Goal: Information Seeking & Learning: Learn about a topic

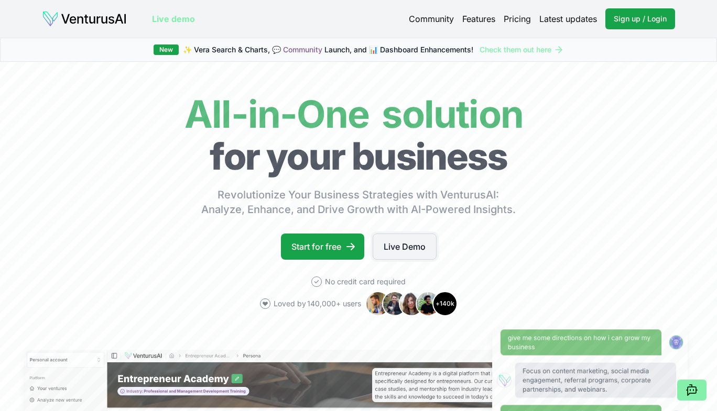
click at [391, 245] on link "Live Demo" at bounding box center [405, 247] width 64 height 26
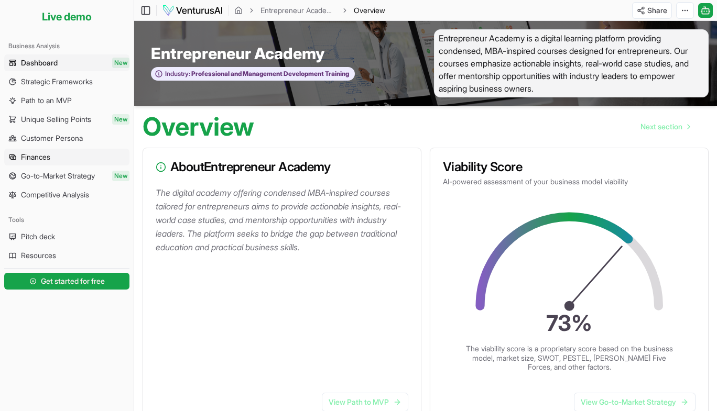
click at [68, 158] on link "Finances" at bounding box center [66, 157] width 125 height 17
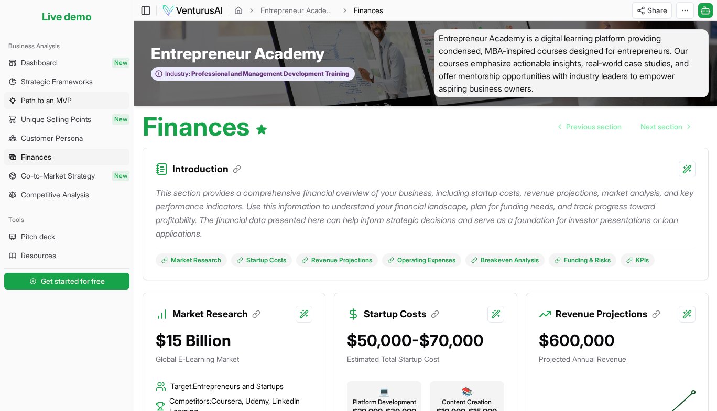
click at [55, 105] on span "Path to an MVP" at bounding box center [46, 100] width 51 height 10
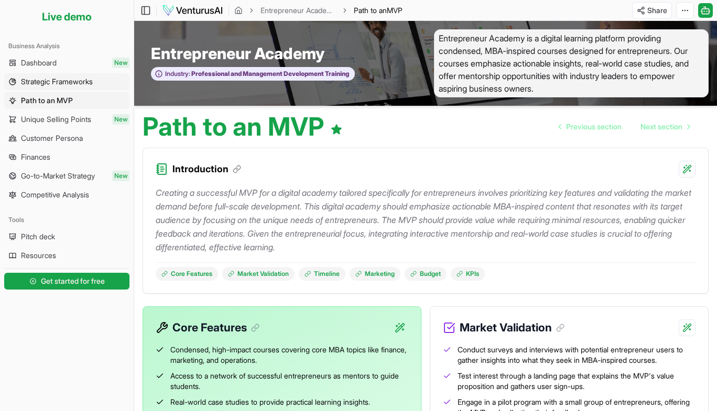
click at [51, 84] on span "Strategic Frameworks" at bounding box center [57, 82] width 72 height 10
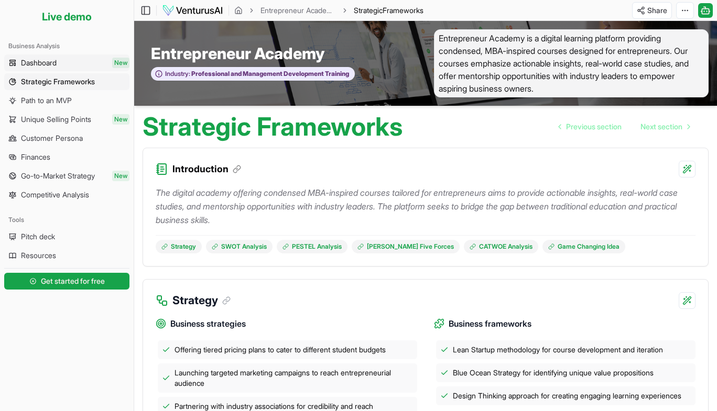
click at [77, 66] on link "Dashboard New" at bounding box center [66, 63] width 125 height 17
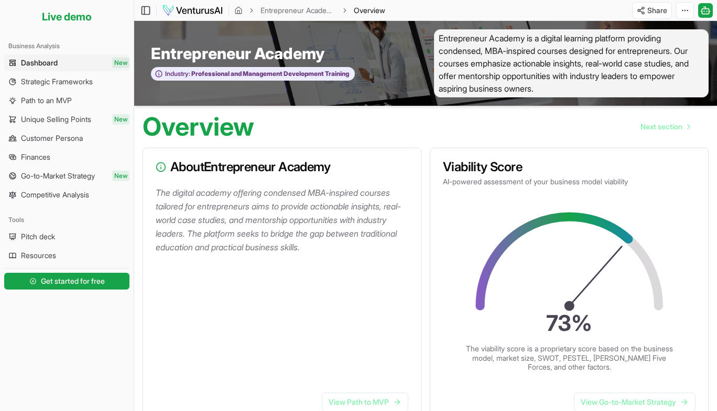
click at [514, 56] on span "Entrepreneur Academy is a digital learning platform providing condensed, MBA-in…" at bounding box center [571, 63] width 275 height 68
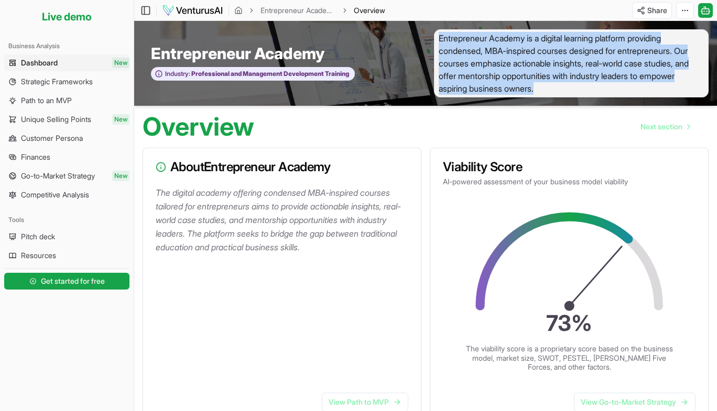
click at [514, 56] on span "Entrepreneur Academy is a digital learning platform providing condensed, MBA-in…" at bounding box center [571, 63] width 275 height 68
click at [239, 9] on icon "breadcrumb" at bounding box center [238, 10] width 8 height 8
click at [579, 85] on span "Entrepreneur Academy is a digital learning platform providing condensed, MBA-in…" at bounding box center [571, 63] width 275 height 68
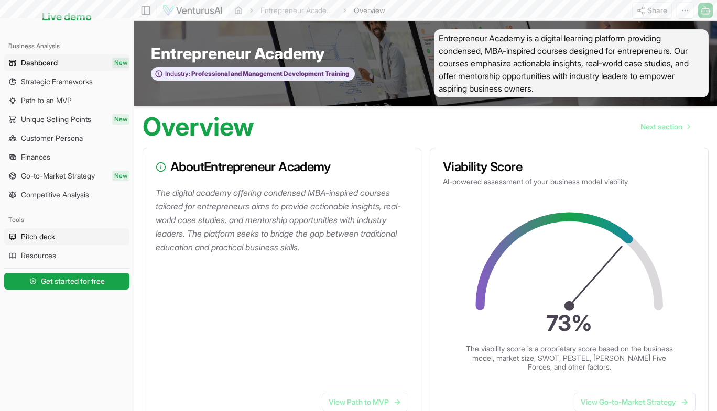
click at [62, 229] on link "Pitch deck" at bounding box center [66, 236] width 125 height 17
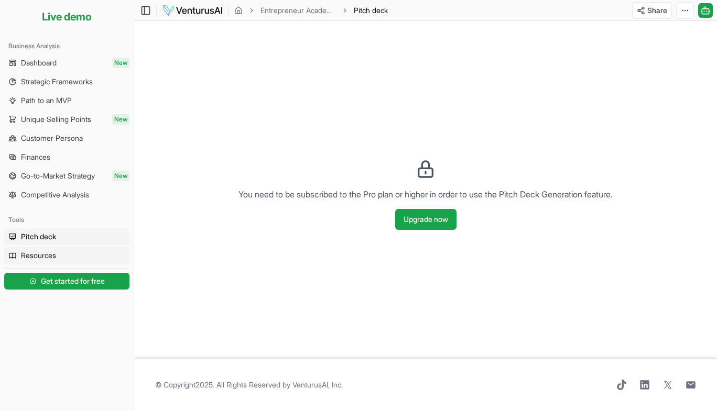
click at [58, 251] on link "Resources" at bounding box center [66, 255] width 125 height 17
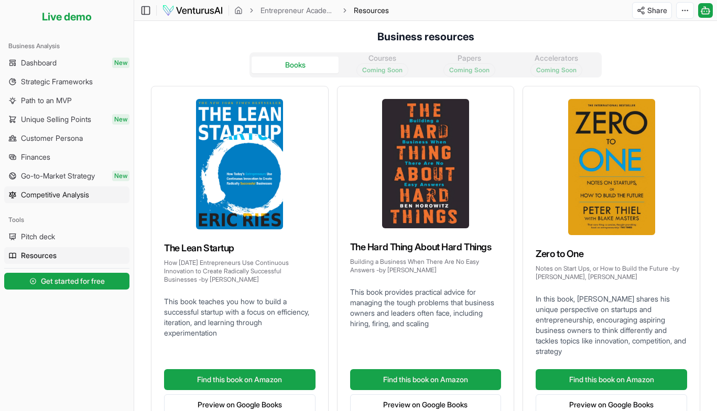
click at [70, 199] on span "Competitive Analysis" at bounding box center [55, 195] width 68 height 10
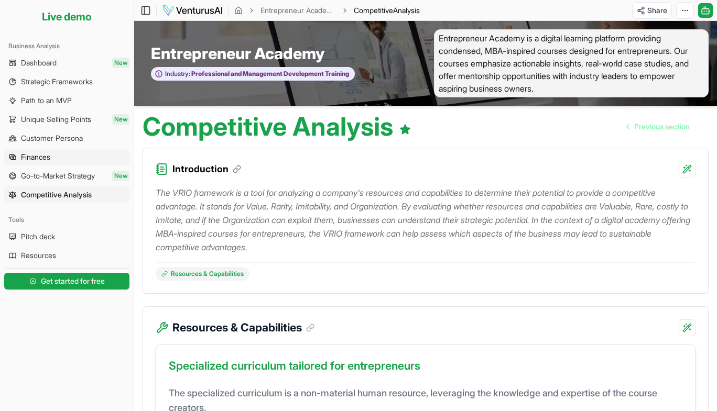
click at [45, 165] on link "Finances" at bounding box center [66, 157] width 125 height 17
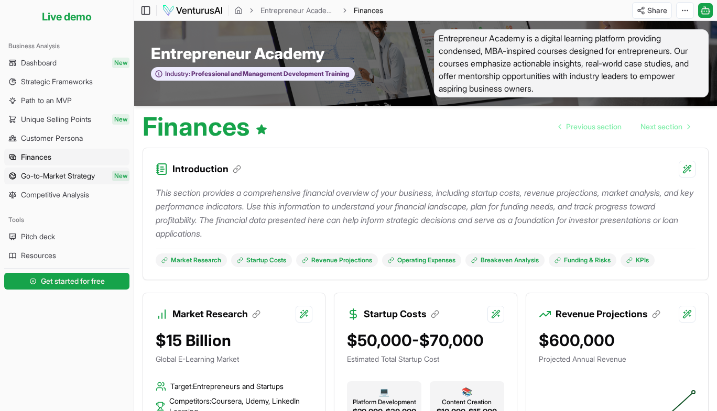
click at [58, 178] on span "Go-to-Market Strategy" at bounding box center [58, 176] width 74 height 10
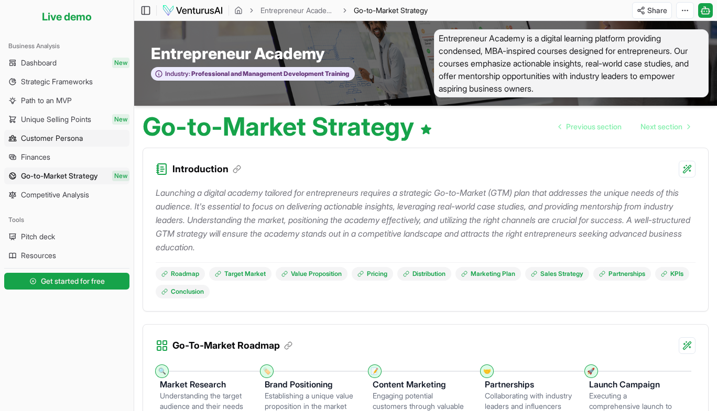
click at [52, 130] on link "Customer Persona" at bounding box center [66, 138] width 125 height 17
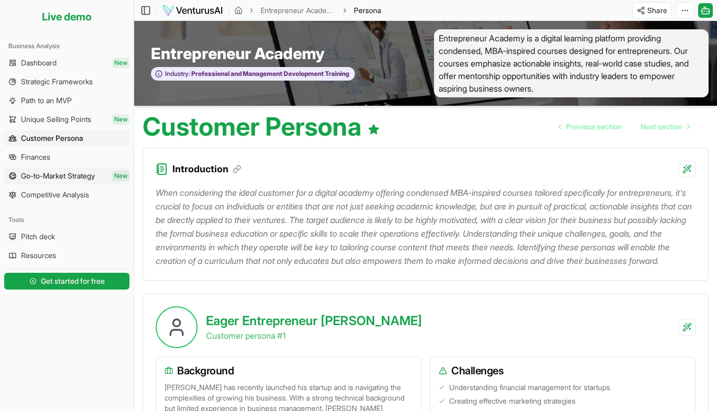
click at [77, 174] on span "Go-to-Market Strategy" at bounding box center [58, 176] width 74 height 10
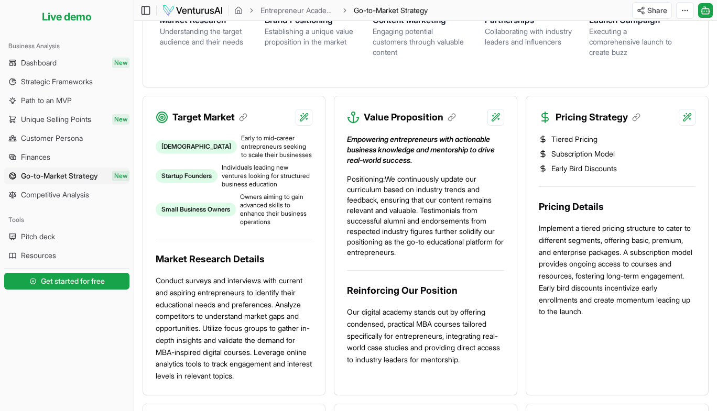
scroll to position [409, 0]
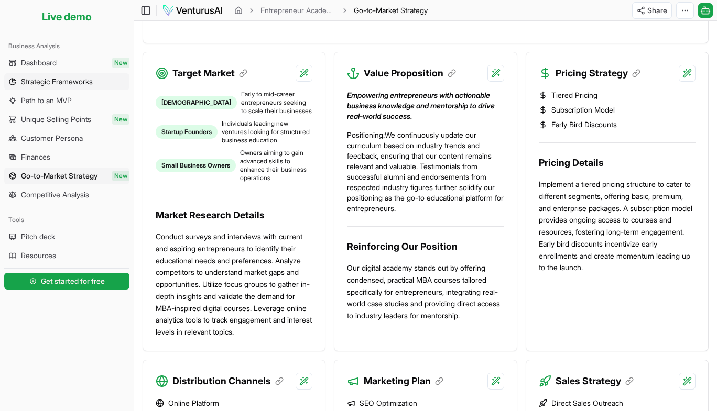
click at [64, 89] on link "Strategic Frameworks" at bounding box center [66, 81] width 125 height 17
